Goal: Information Seeking & Learning: Check status

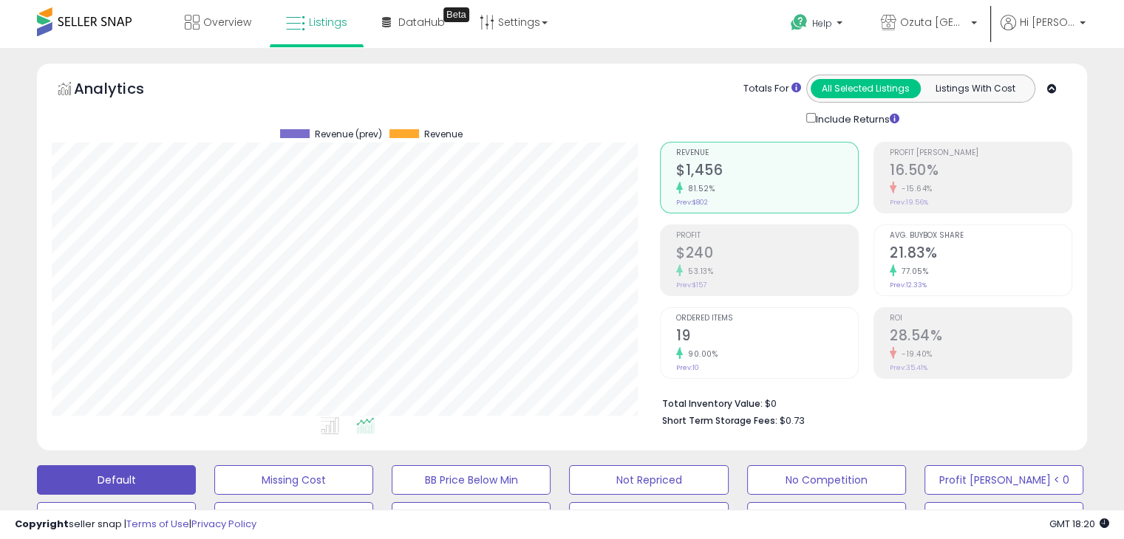
click at [683, 187] on small "81.52%" at bounding box center [699, 188] width 32 height 11
click at [683, 187] on div "81.52%" at bounding box center [775, 189] width 184 height 14
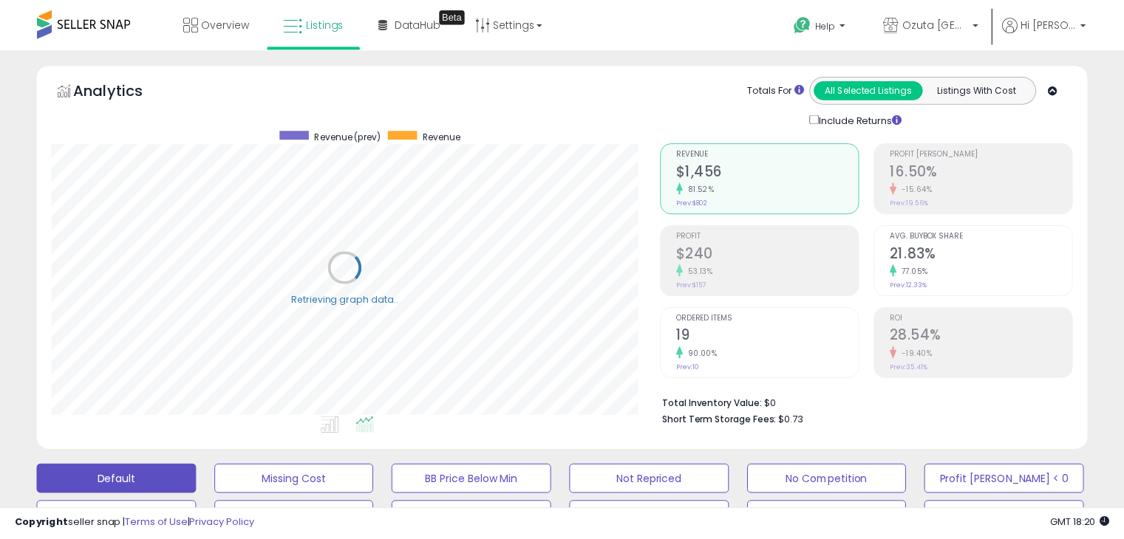
scroll to position [302, 615]
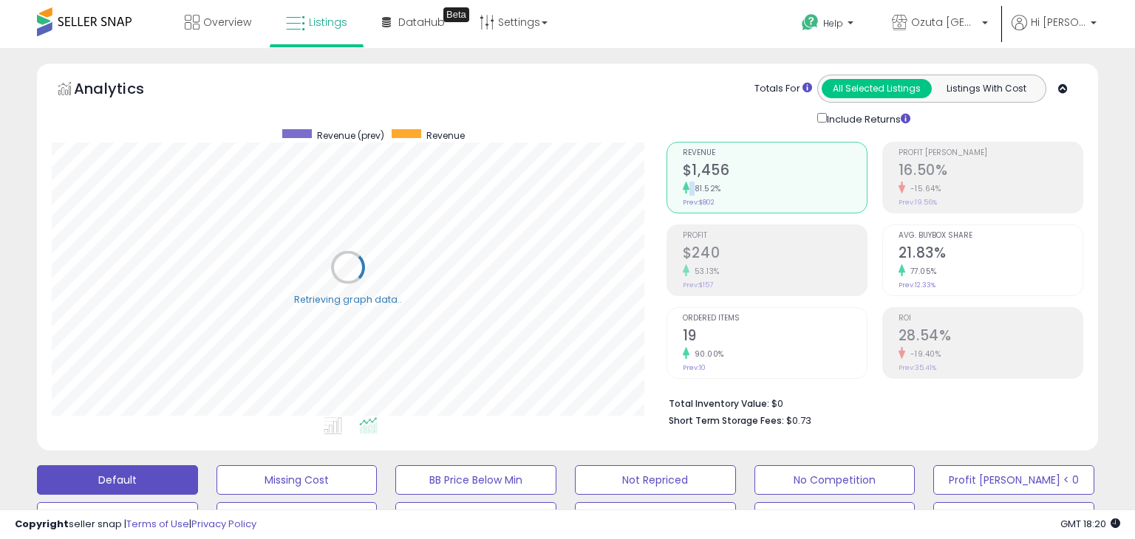
click at [683, 187] on icon at bounding box center [686, 188] width 7 height 12
click at [683, 187] on small "81.52%" at bounding box center [699, 188] width 32 height 11
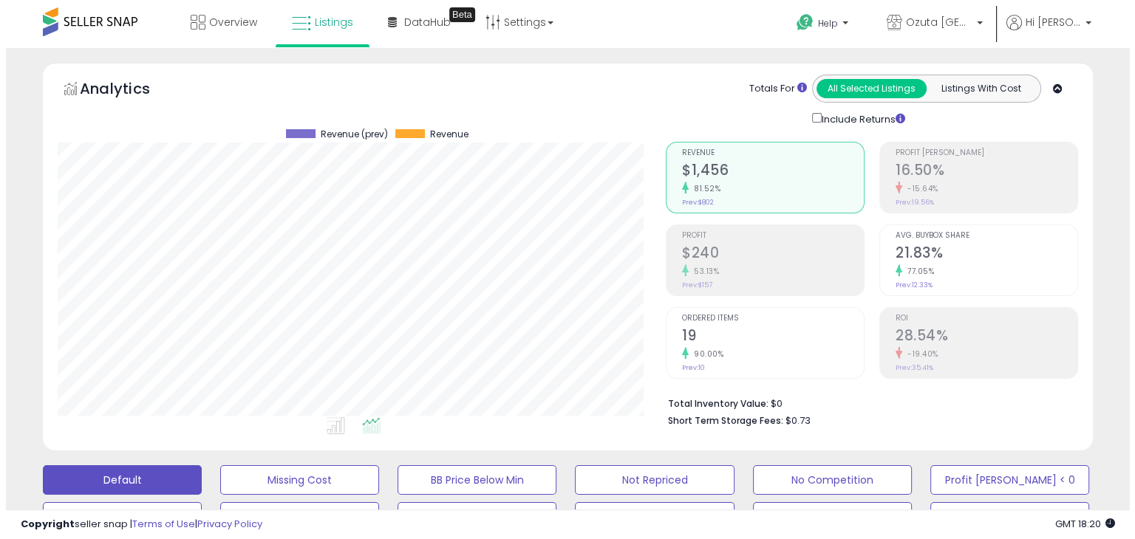
scroll to position [302, 607]
click at [683, 187] on small "81.52%" at bounding box center [699, 188] width 32 height 11
click at [682, 187] on icon at bounding box center [679, 188] width 7 height 12
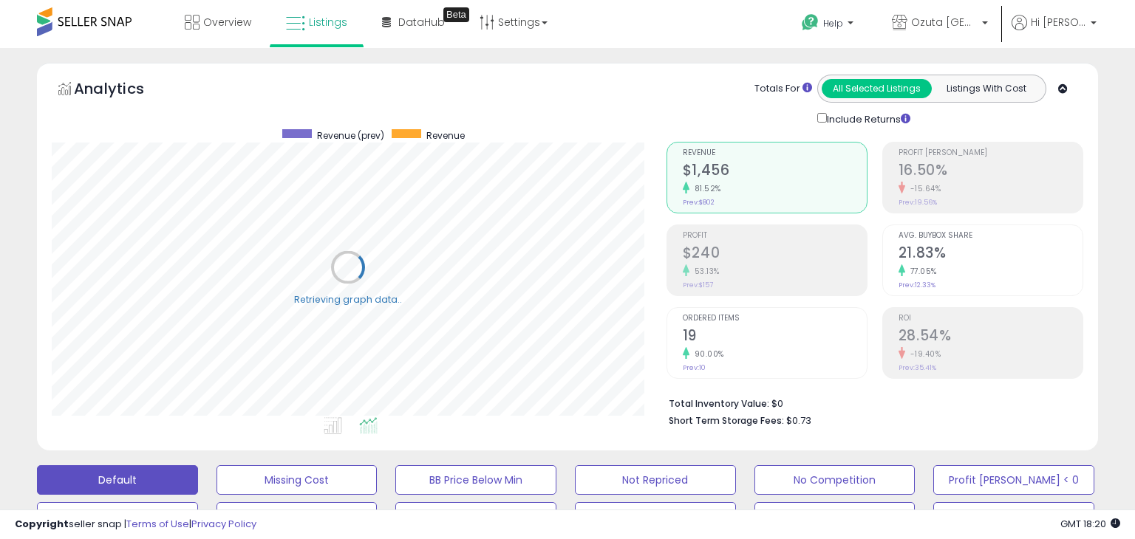
scroll to position [738521, 738209]
click at [683, 187] on div "81.52%" at bounding box center [775, 189] width 184 height 14
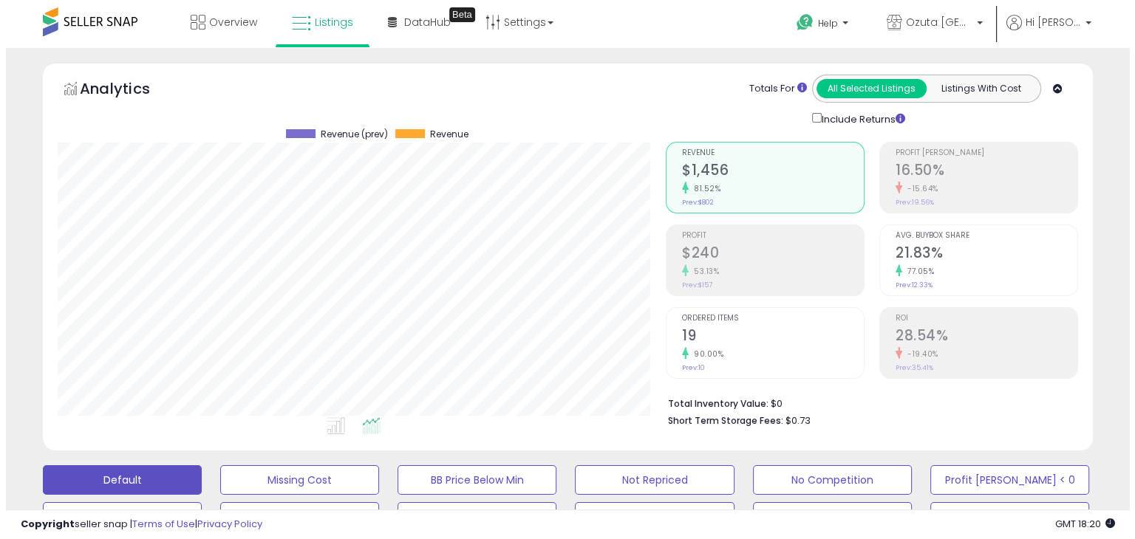
scroll to position [302, 607]
click at [683, 187] on small "81.52%" at bounding box center [699, 188] width 32 height 11
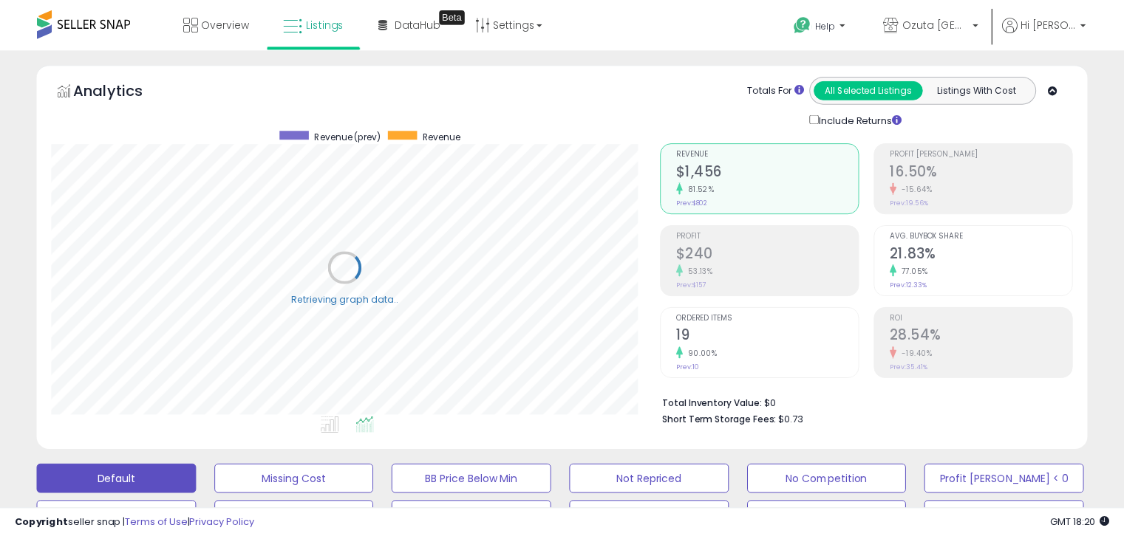
scroll to position [302, 615]
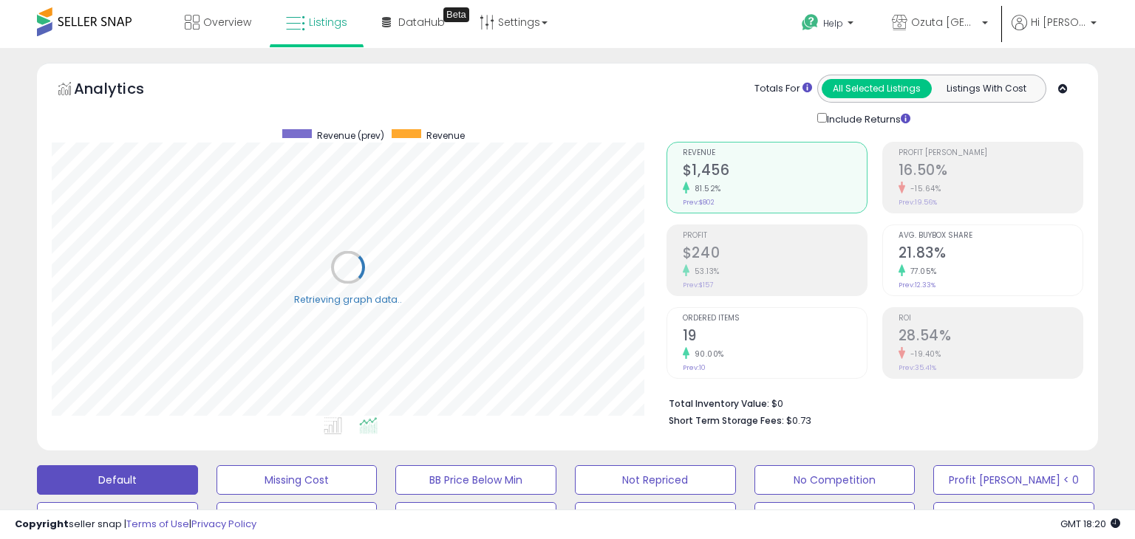
click at [683, 187] on icon at bounding box center [686, 188] width 7 height 12
click at [683, 187] on small "81.52%" at bounding box center [699, 188] width 32 height 11
click at [677, 184] on icon at bounding box center [679, 188] width 7 height 12
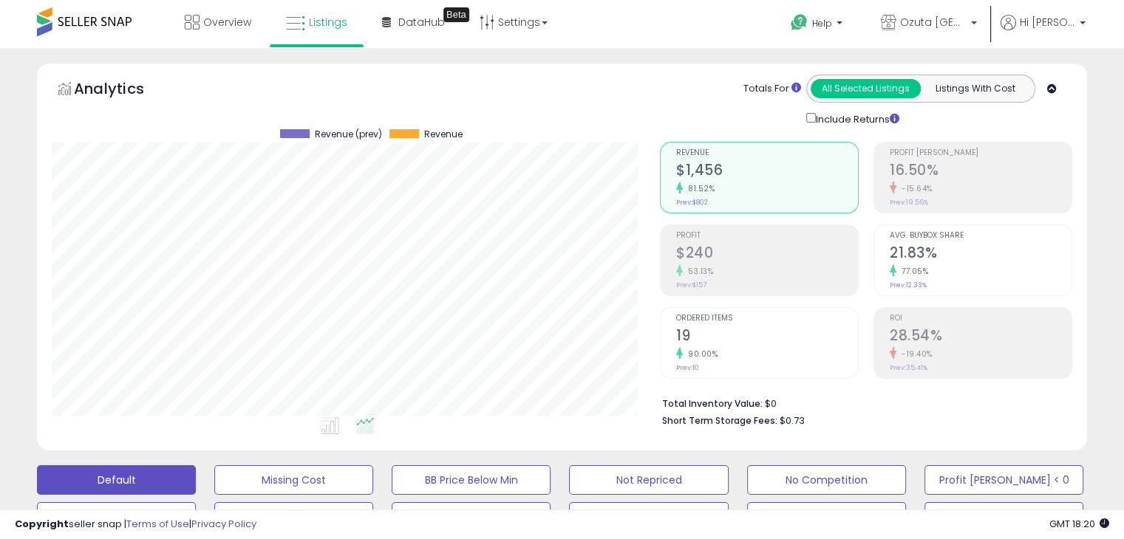
click at [689, 185] on small "81.52%" at bounding box center [699, 188] width 32 height 11
click at [666, 186] on li "Revenue $1,456 81.52% Prev: $802" at bounding box center [766, 178] width 201 height 72
click at [703, 189] on small "81.52%" at bounding box center [705, 188] width 32 height 11
click at [666, 179] on li "Revenue $1,456 81.52% Prev: $802" at bounding box center [759, 178] width 199 height 72
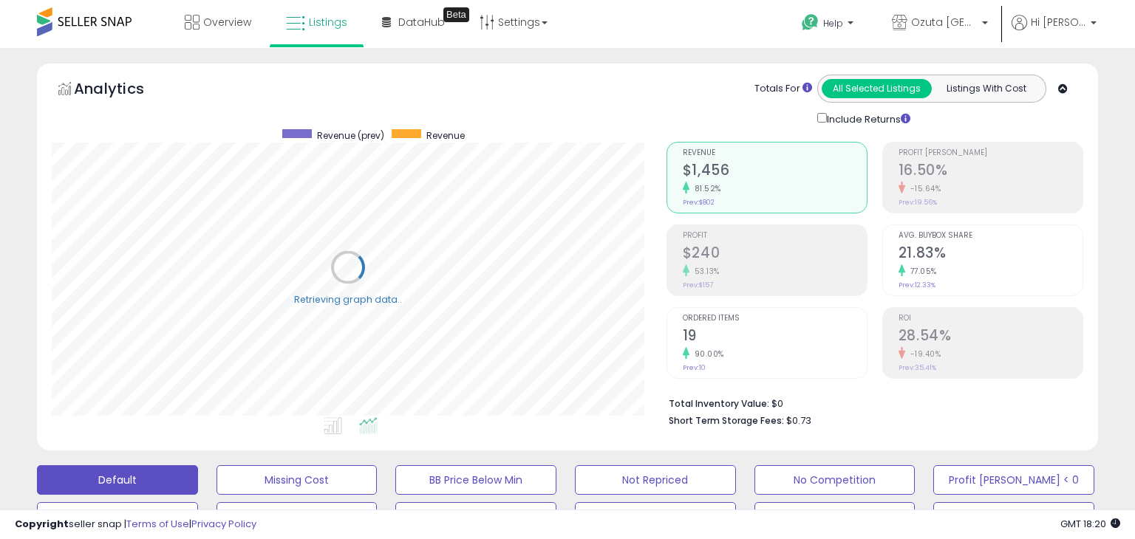
click at [742, 185] on div "81.52%" at bounding box center [775, 189] width 184 height 14
click at [643, 199] on div "Retrieving graph data.. Revenue (prev) Revenue" at bounding box center [345, 278] width 608 height 303
click at [767, 202] on div "Revenue $1,456 81.52% Prev: $802" at bounding box center [767, 176] width 182 height 66
click at [684, 192] on div "81.52%" at bounding box center [775, 189] width 184 height 14
click at [737, 190] on div "81.52%" at bounding box center [767, 189] width 182 height 14
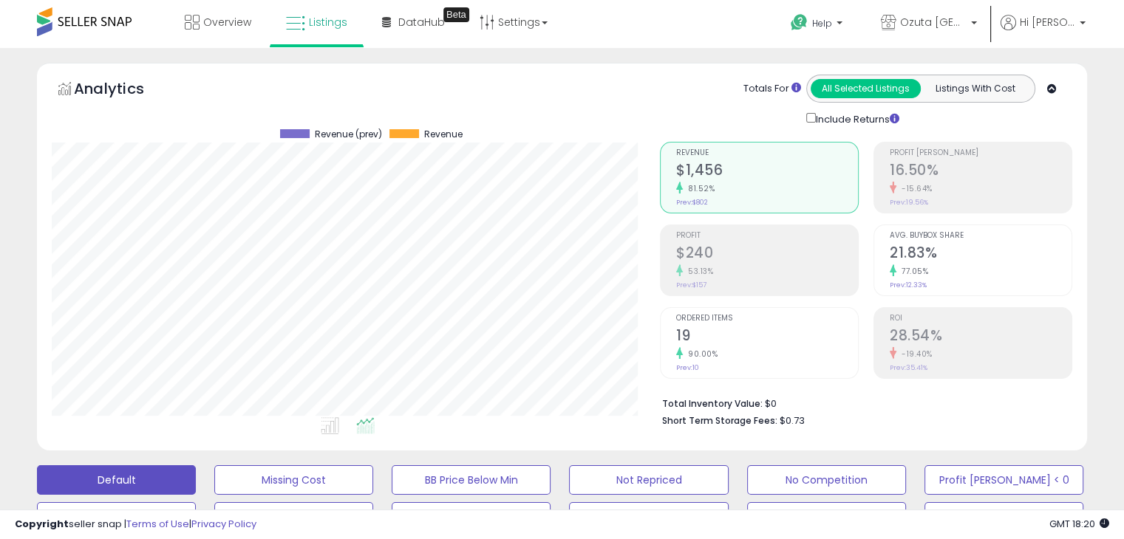
click at [786, 208] on div "Revenue $1,456 81.52% Prev: $802" at bounding box center [767, 176] width 182 height 66
click at [669, 194] on li "Revenue $1,456 81.52% Prev: $802" at bounding box center [759, 178] width 199 height 72
click at [734, 192] on div "81.52%" at bounding box center [775, 189] width 184 height 14
click at [674, 191] on li "Revenue $1,456 81.52% Prev: $802" at bounding box center [759, 178] width 199 height 72
click at [717, 193] on div "81.52%" at bounding box center [767, 189] width 182 height 14
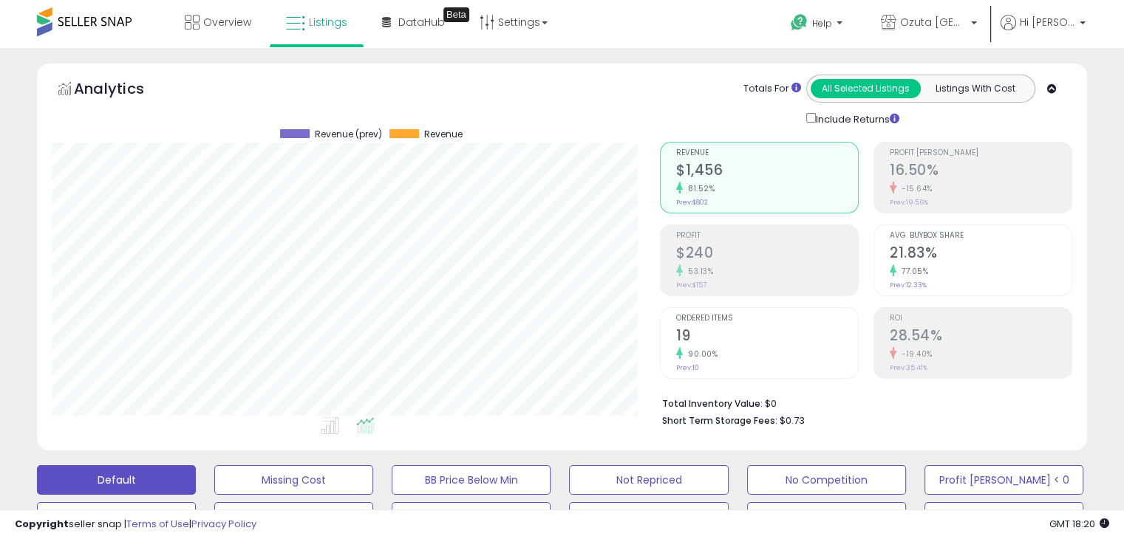
click at [680, 198] on small "Prev: $802" at bounding box center [692, 202] width 32 height 9
click at [718, 196] on div "Revenue $1,456 81.52% Prev: $802" at bounding box center [767, 176] width 182 height 66
click at [680, 199] on li "Revenue $1,456 81.52% Prev: $802" at bounding box center [759, 178] width 199 height 72
click at [744, 199] on div "Revenue $1,456 81.52% Prev: $802" at bounding box center [775, 176] width 184 height 66
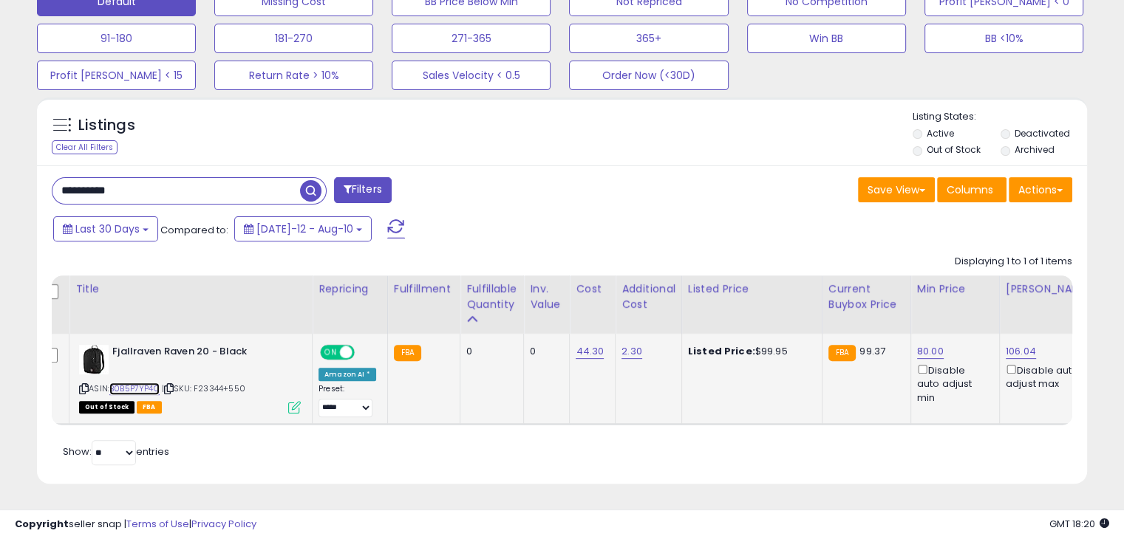
click at [117, 383] on link "B0B5P7YP4C" at bounding box center [134, 389] width 50 height 13
